Goal: Transaction & Acquisition: Purchase product/service

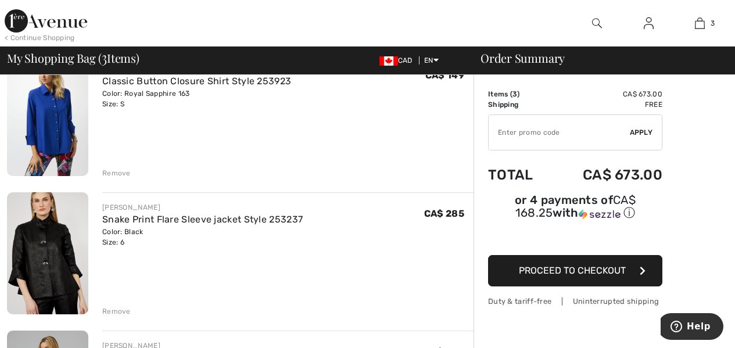
scroll to position [93, 0]
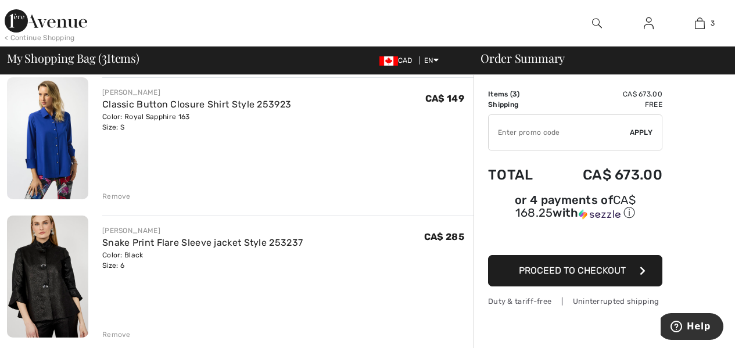
click at [555, 265] on span "Proceed to Checkout" at bounding box center [572, 270] width 107 height 11
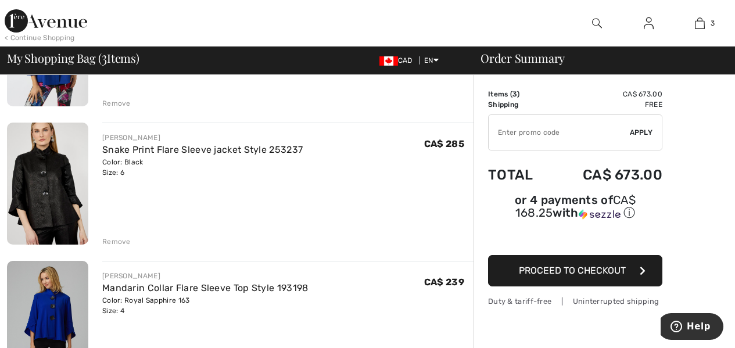
scroll to position [209, 0]
